Goal: Task Accomplishment & Management: Use online tool/utility

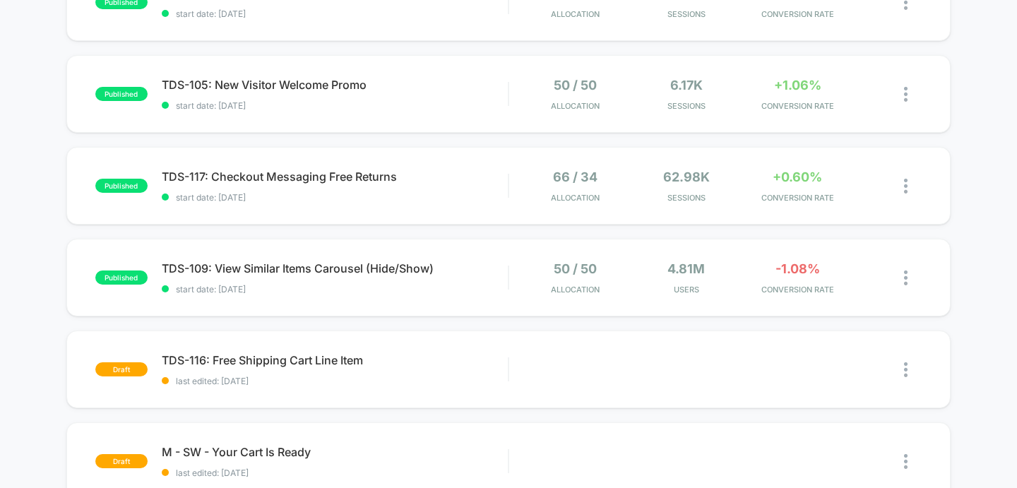
scroll to position [464, 0]
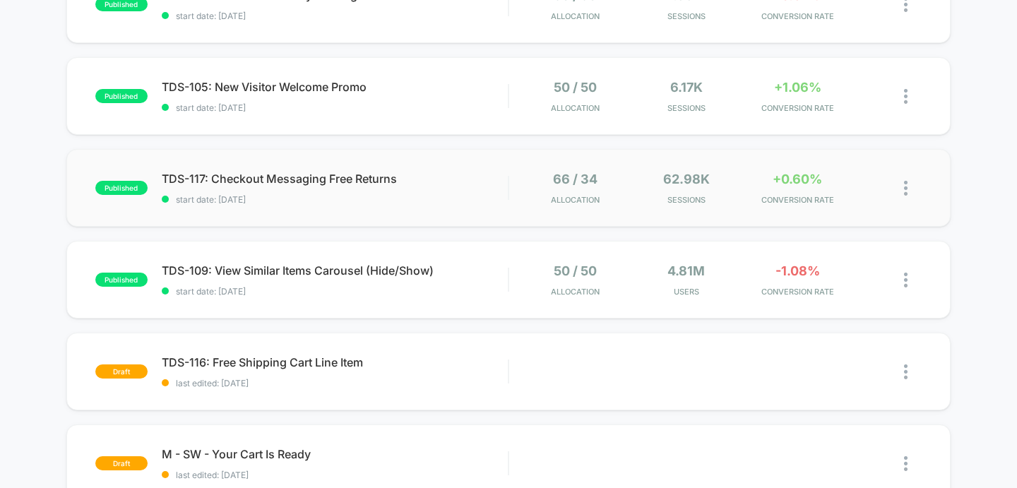
click at [906, 193] on img at bounding box center [906, 188] width 4 height 15
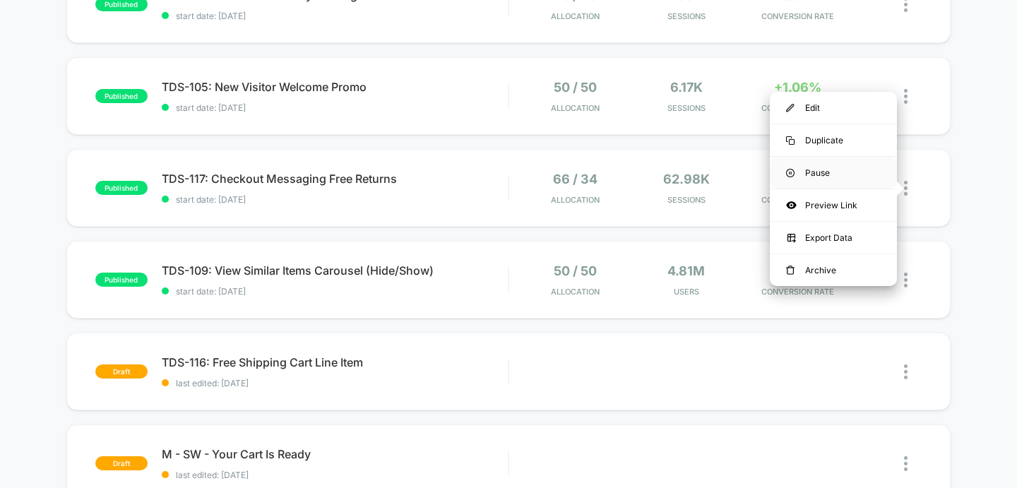
click at [785, 171] on div "Pause" at bounding box center [833, 173] width 127 height 32
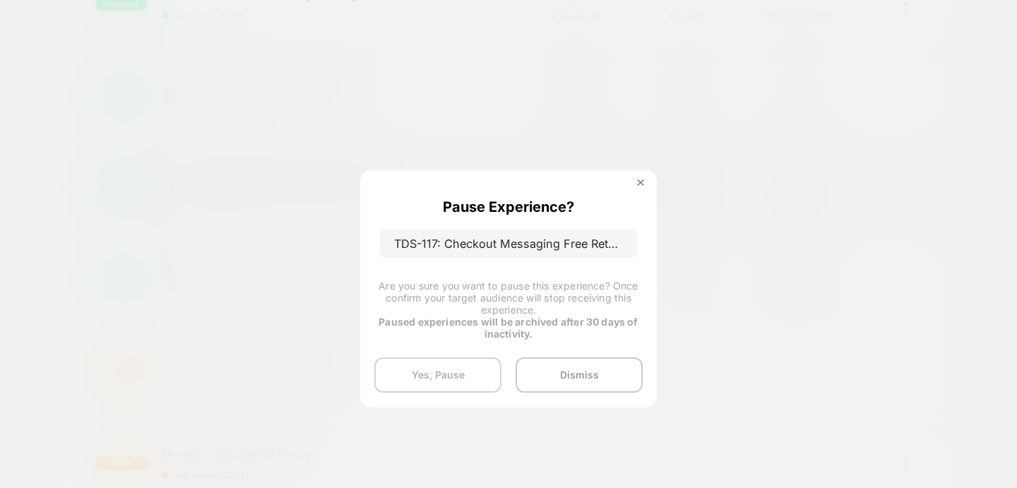
click at [405, 382] on button "Yes, Pause" at bounding box center [437, 374] width 127 height 35
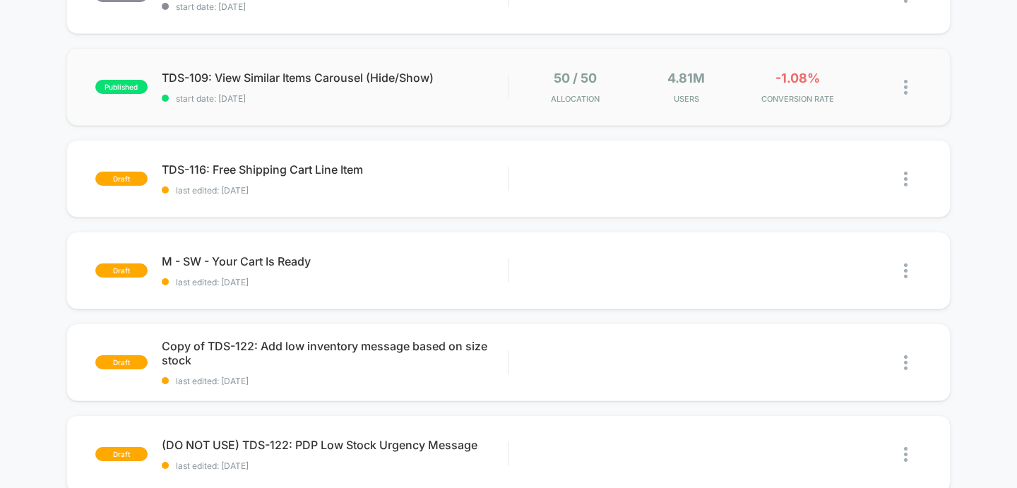
scroll to position [686, 0]
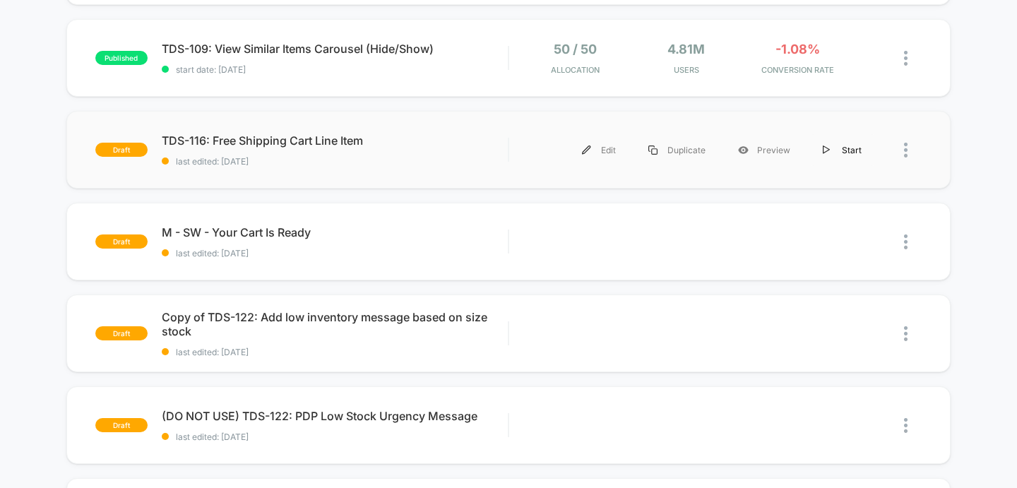
click at [845, 149] on div "Start" at bounding box center [841, 150] width 71 height 32
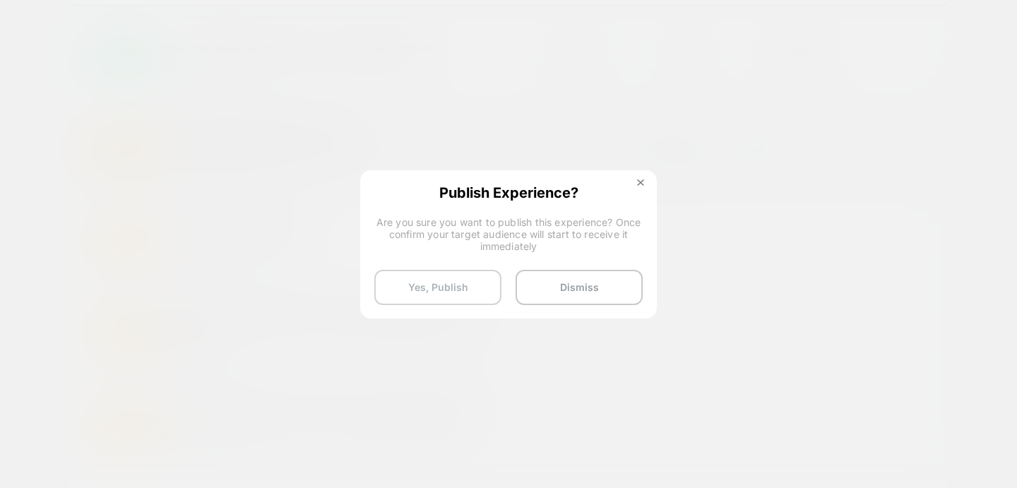
click at [436, 286] on button "Yes, Publish" at bounding box center [437, 287] width 127 height 35
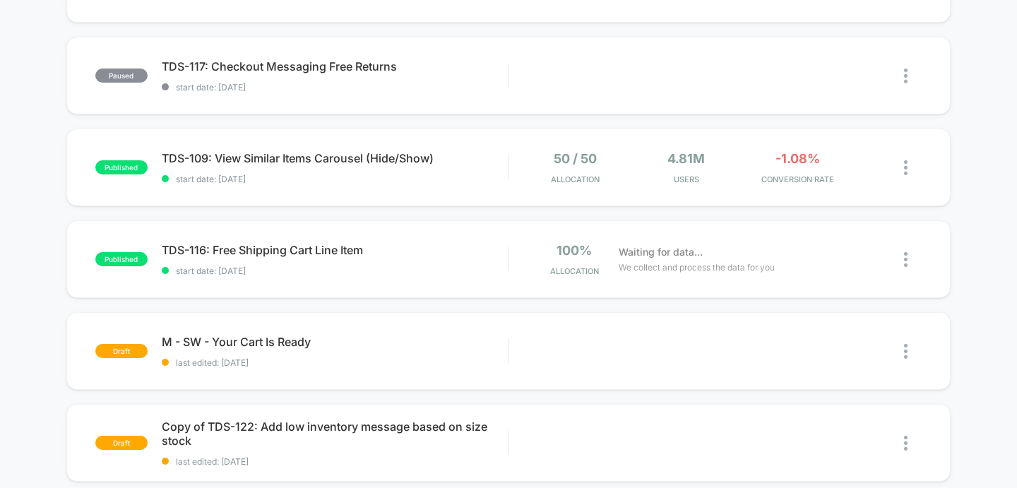
scroll to position [577, 0]
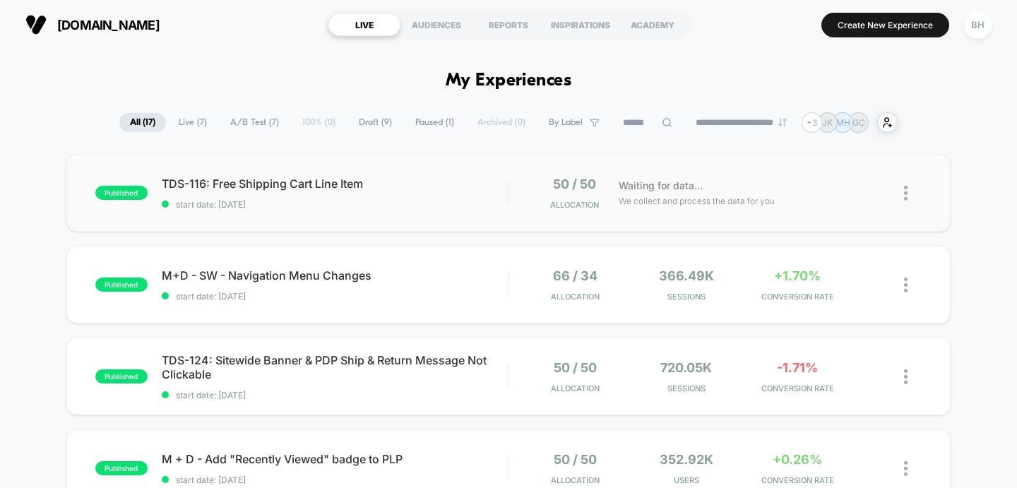
click at [334, 201] on span "start date: [DATE]" at bounding box center [335, 204] width 347 height 11
click at [439, 181] on span "TDS-116: Free Shipping Cart Line Item Click to edit experience details" at bounding box center [335, 184] width 347 height 14
click at [379, 183] on icon at bounding box center [375, 182] width 11 height 11
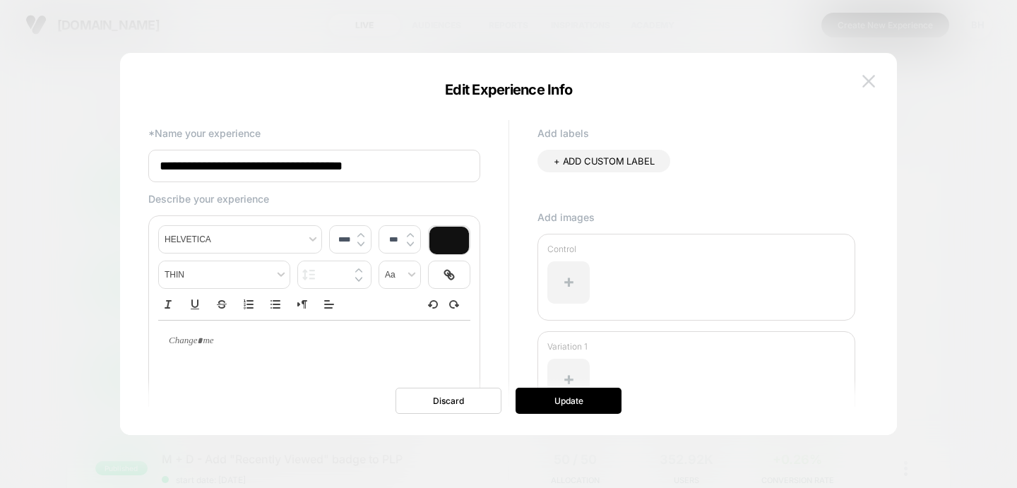
click at [869, 85] on img at bounding box center [868, 81] width 13 height 12
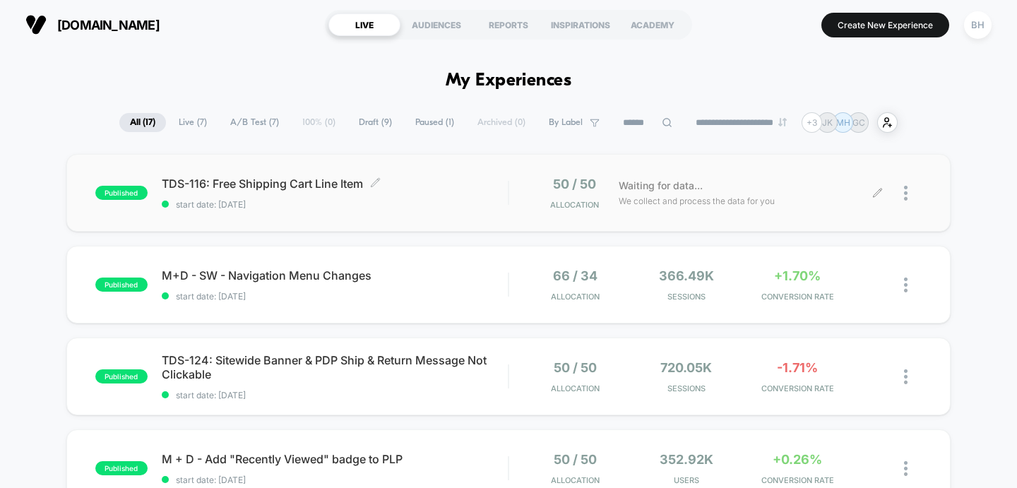
click at [878, 193] on icon at bounding box center [877, 193] width 11 height 11
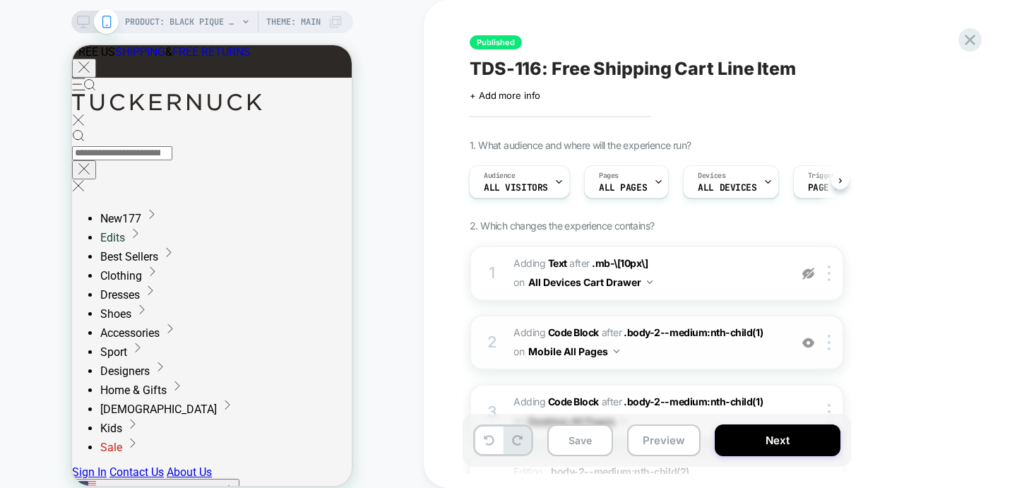
click at [690, 363] on div "2 Adding Code Block AFTER .body-2--medium:nth-child(1) .body-2--medium:nth-chil…" at bounding box center [657, 342] width 374 height 55
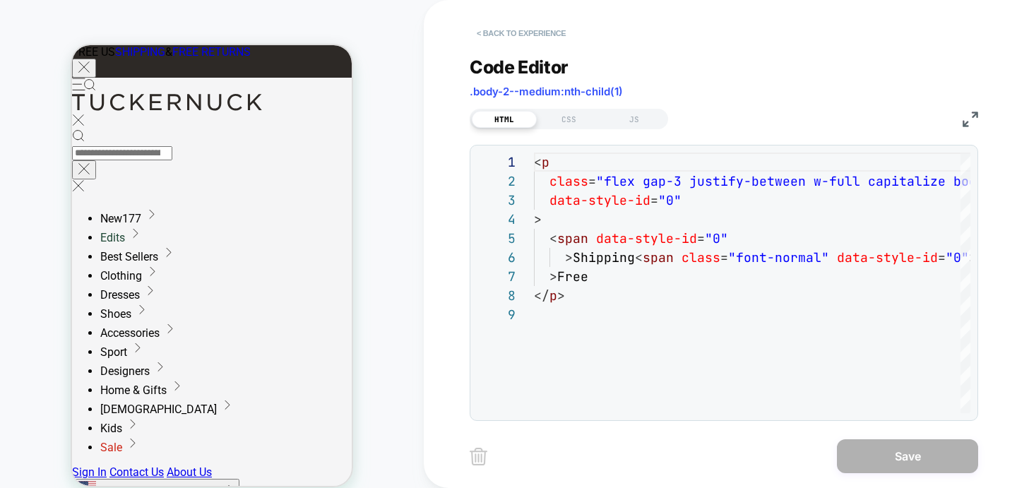
click at [493, 35] on button "< Back to experience" at bounding box center [521, 33] width 103 height 23
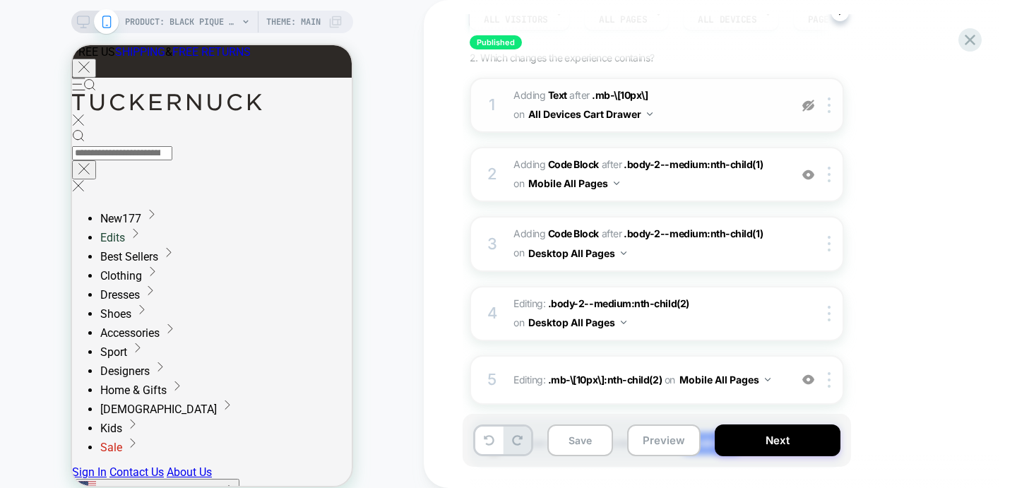
scroll to position [254, 0]
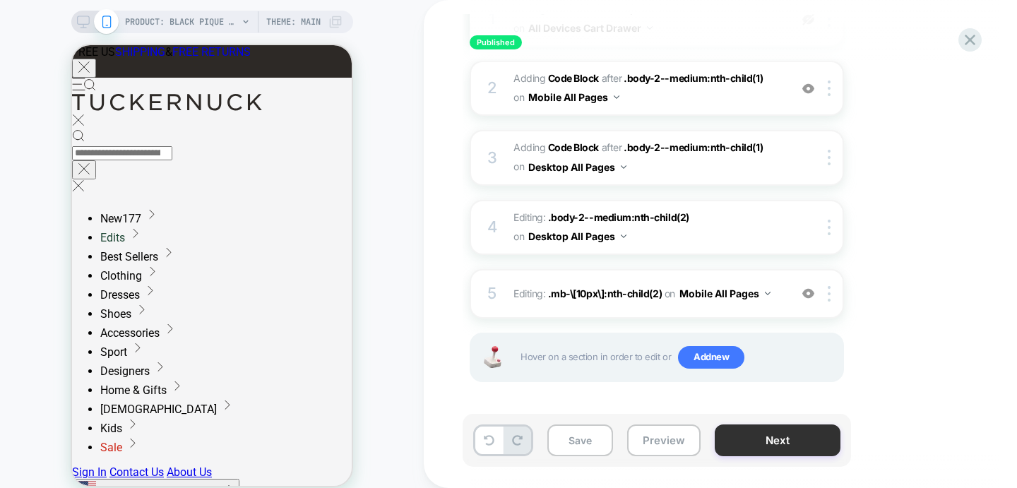
click at [825, 446] on button "Next" at bounding box center [778, 440] width 126 height 32
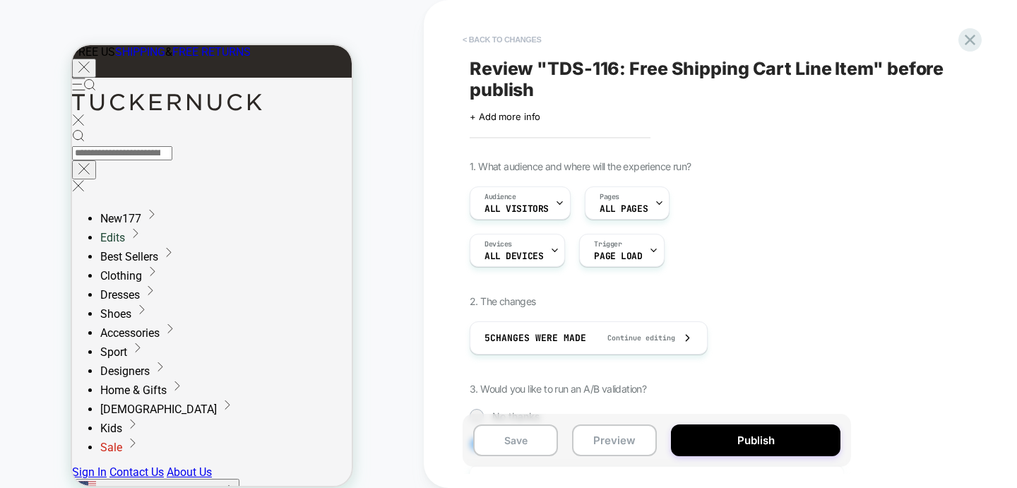
click at [508, 37] on button "< Back to changes" at bounding box center [501, 39] width 93 height 23
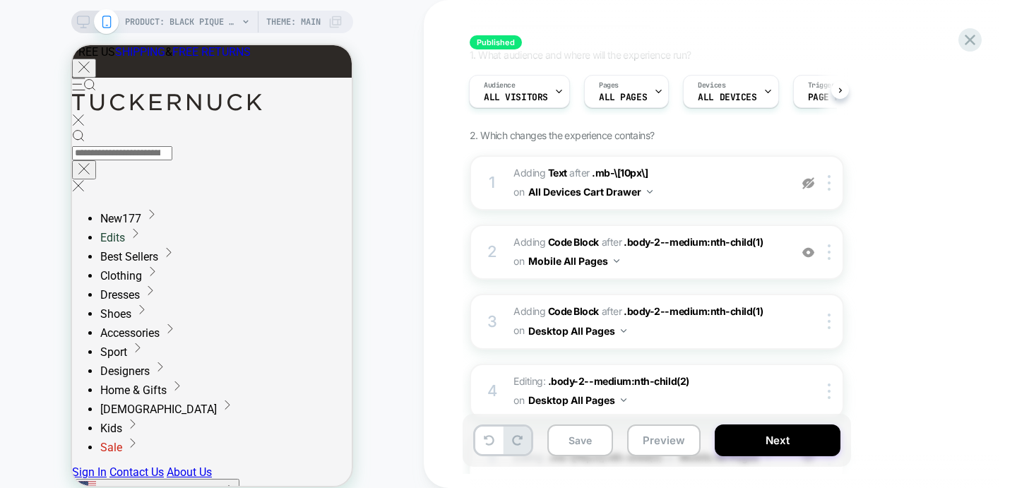
scroll to position [95, 0]
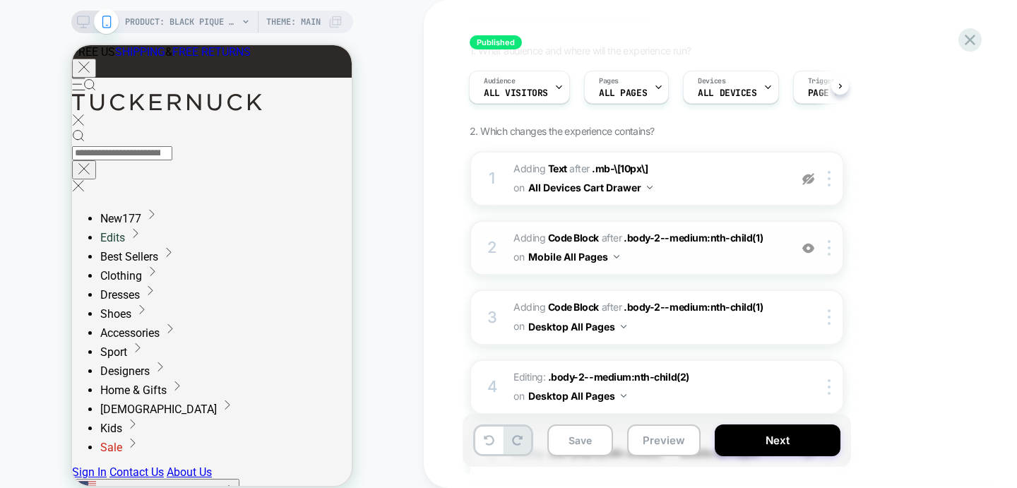
click at [811, 252] on img at bounding box center [808, 248] width 12 height 12
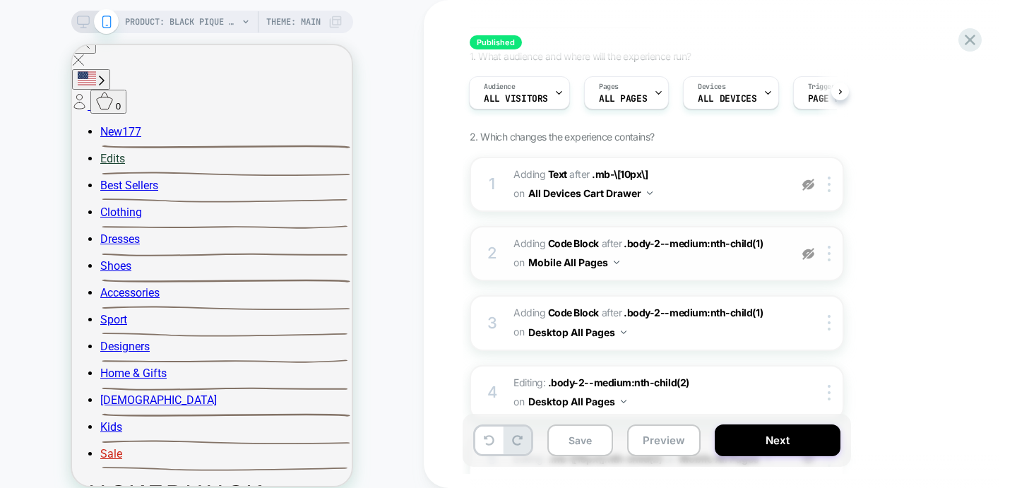
scroll to position [254, 0]
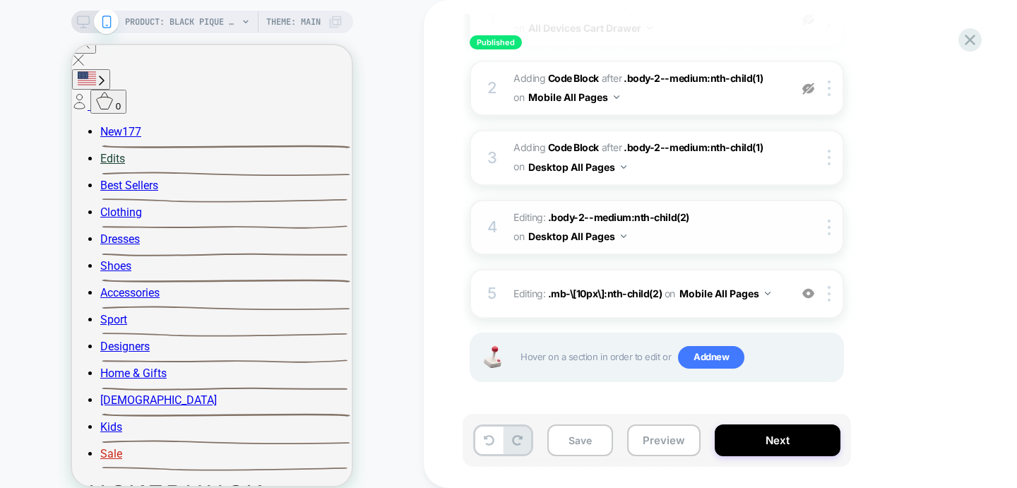
click at [688, 245] on span "Editing : .body-2--medium:nth-child(2) .body-2--medium:nth-child(2) on Desktop …" at bounding box center [647, 227] width 269 height 38
click at [785, 173] on div "3 Adding Code Block AFTER .body-2--medium:nth-child(1) .body-2--medium:nth-chil…" at bounding box center [657, 157] width 374 height 55
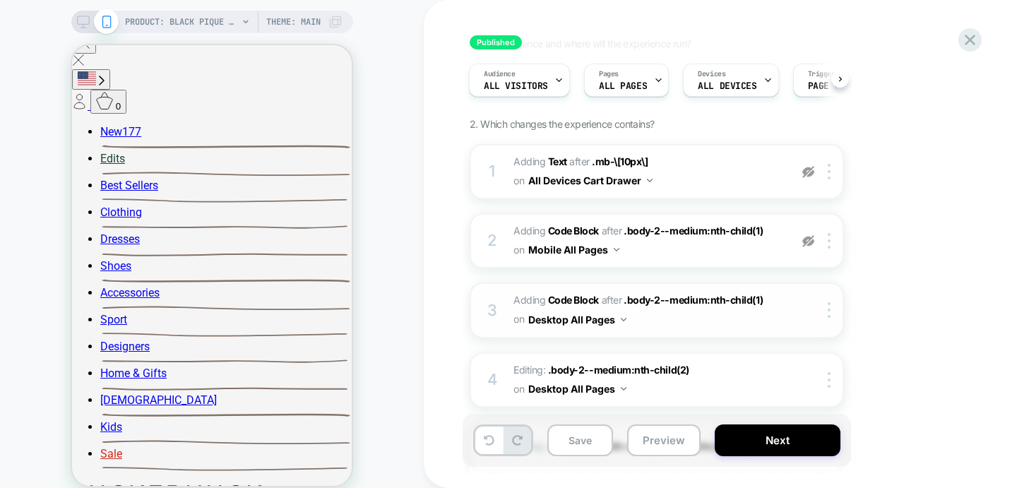
scroll to position [0, 0]
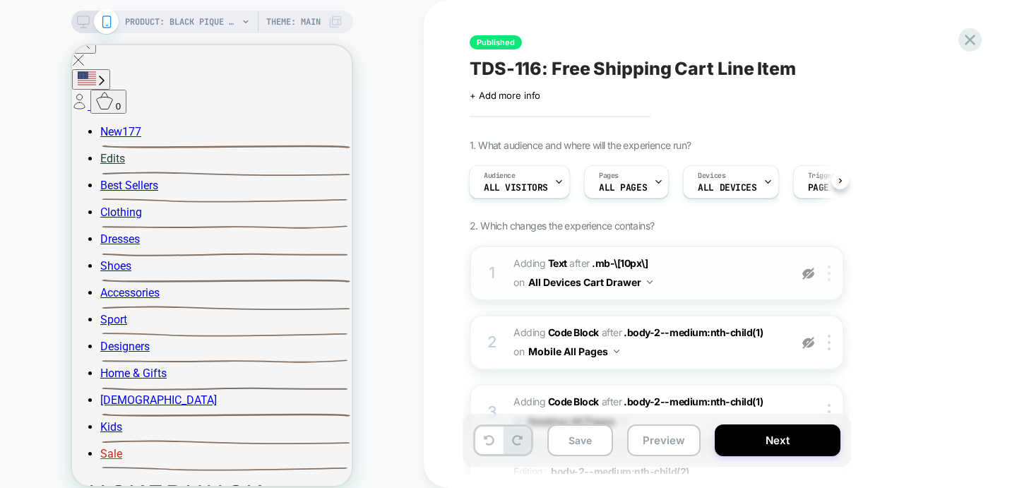
click at [833, 275] on div at bounding box center [831, 274] width 23 height 16
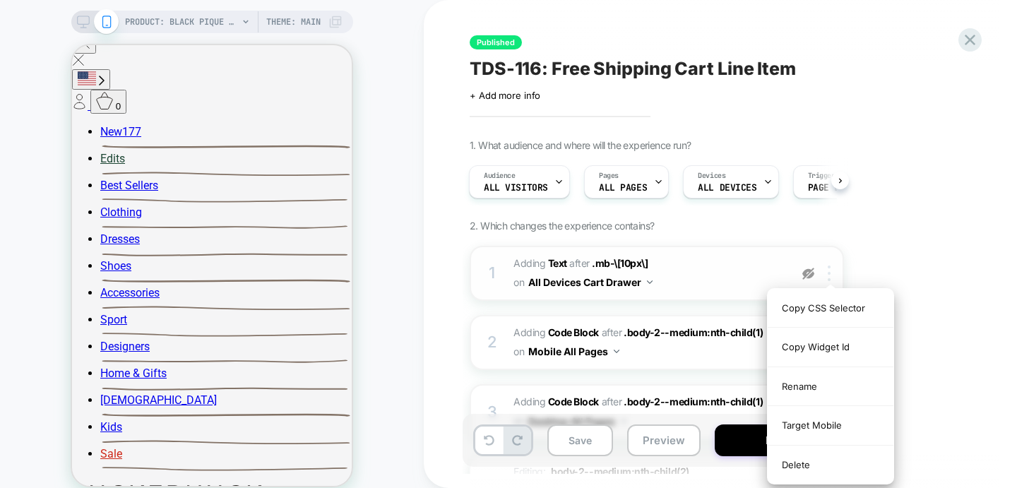
click at [833, 275] on div at bounding box center [831, 274] width 23 height 16
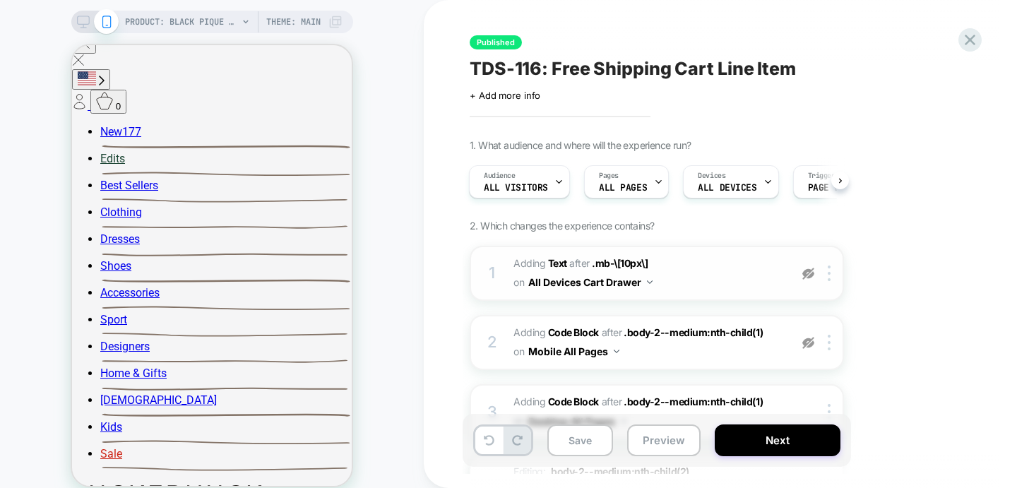
click at [683, 251] on div "1 #_loomi_addon_1753309838411 Adding Text AFTER .mb-\[10px\] .mb-\[10px\] on Al…" at bounding box center [657, 273] width 374 height 55
click at [668, 266] on span "#_loomi_addon_1753309838411 Adding Text AFTER .mb-\[10px\] .mb-\[10px\] on All …" at bounding box center [647, 273] width 269 height 38
drag, startPoint x: 660, startPoint y: 276, endPoint x: 598, endPoint y: 283, distance: 62.5
click at [660, 276] on span "#_loomi_addon_1753309838411 Adding Text AFTER .mb-\[10px\] .mb-\[10px\] on All …" at bounding box center [647, 273] width 269 height 38
click at [597, 283] on button "All Devices Cart Drawer" at bounding box center [590, 282] width 124 height 20
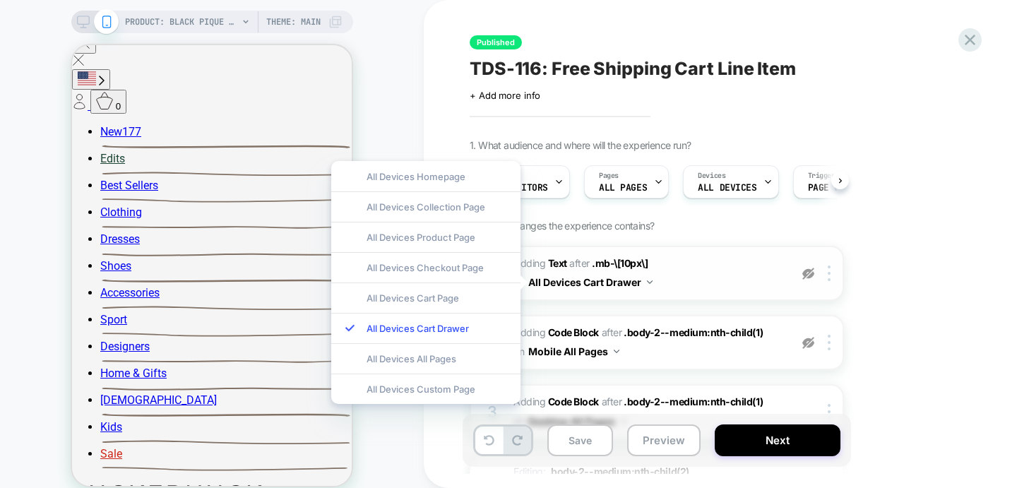
click at [597, 283] on button "All Devices Cart Drawer" at bounding box center [590, 282] width 124 height 20
drag, startPoint x: 615, startPoint y: 345, endPoint x: 696, endPoint y: 336, distance: 80.9
click at [616, 344] on button "Mobile All Pages" at bounding box center [573, 351] width 91 height 20
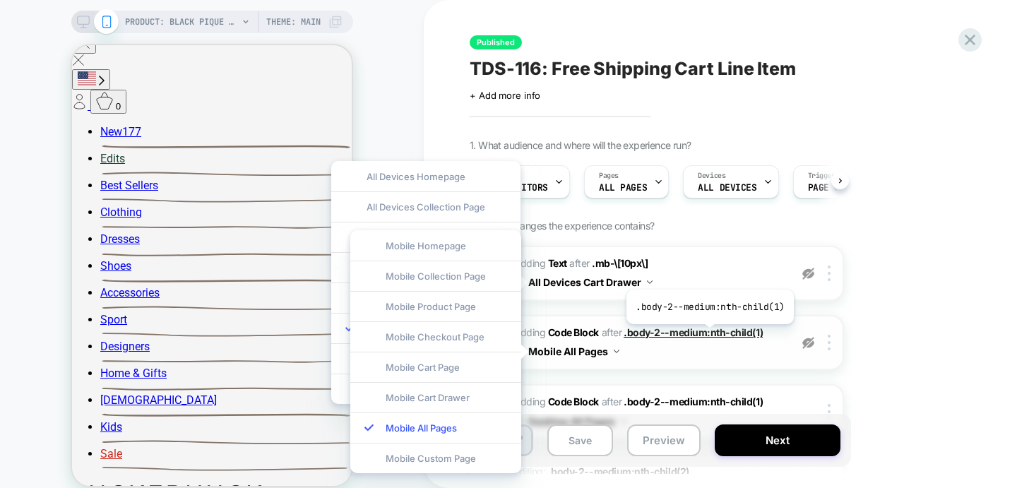
click at [712, 335] on span ".body-2--medium:nth-child(1)" at bounding box center [693, 332] width 139 height 12
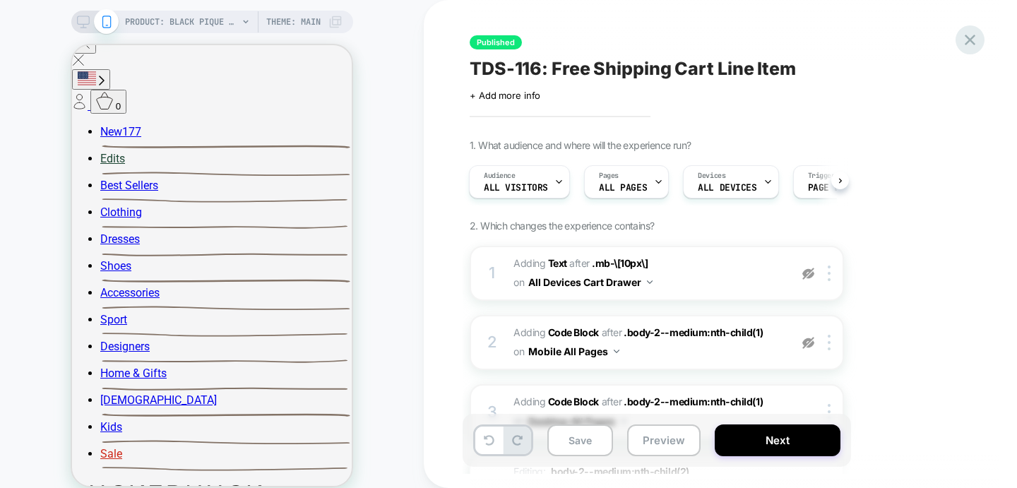
click at [969, 37] on icon at bounding box center [969, 39] width 19 height 19
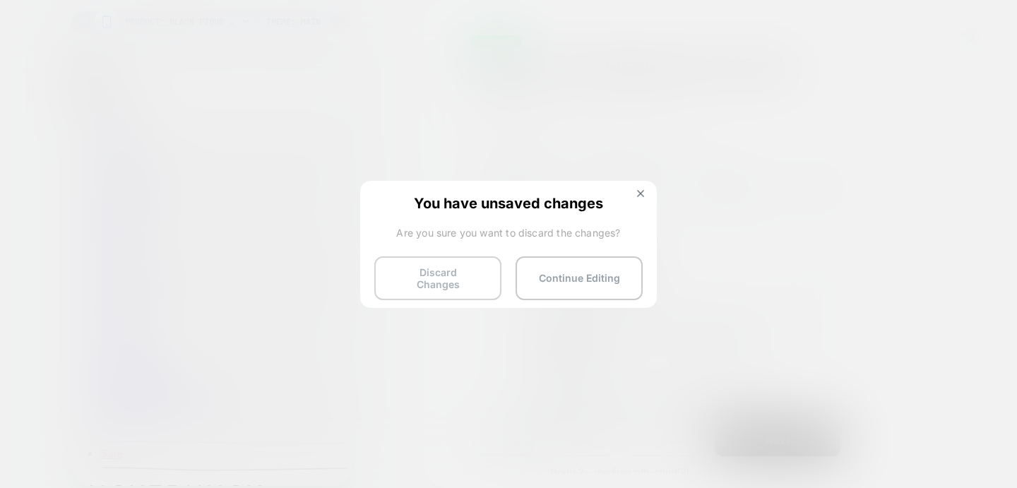
click at [448, 277] on button "Discard Changes" at bounding box center [437, 278] width 127 height 44
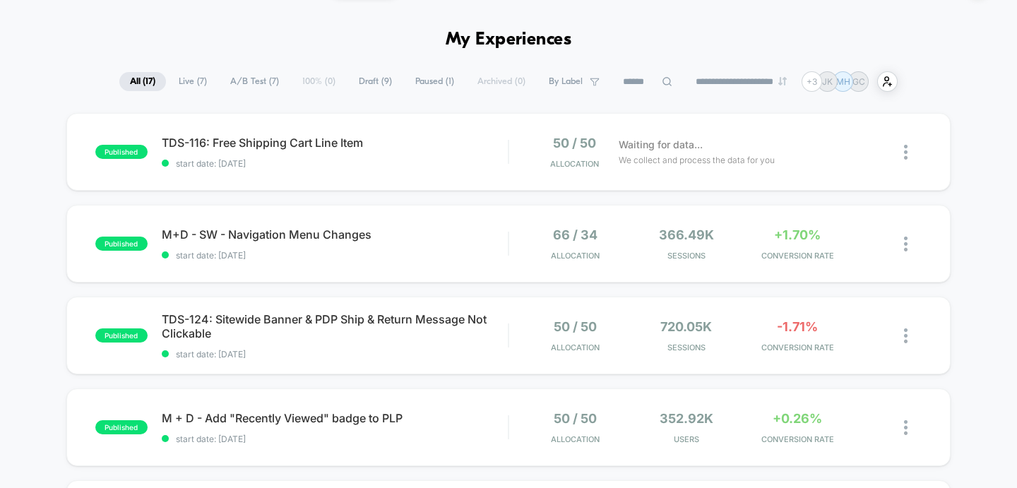
scroll to position [46, 0]
